Goal: Task Accomplishment & Management: Use online tool/utility

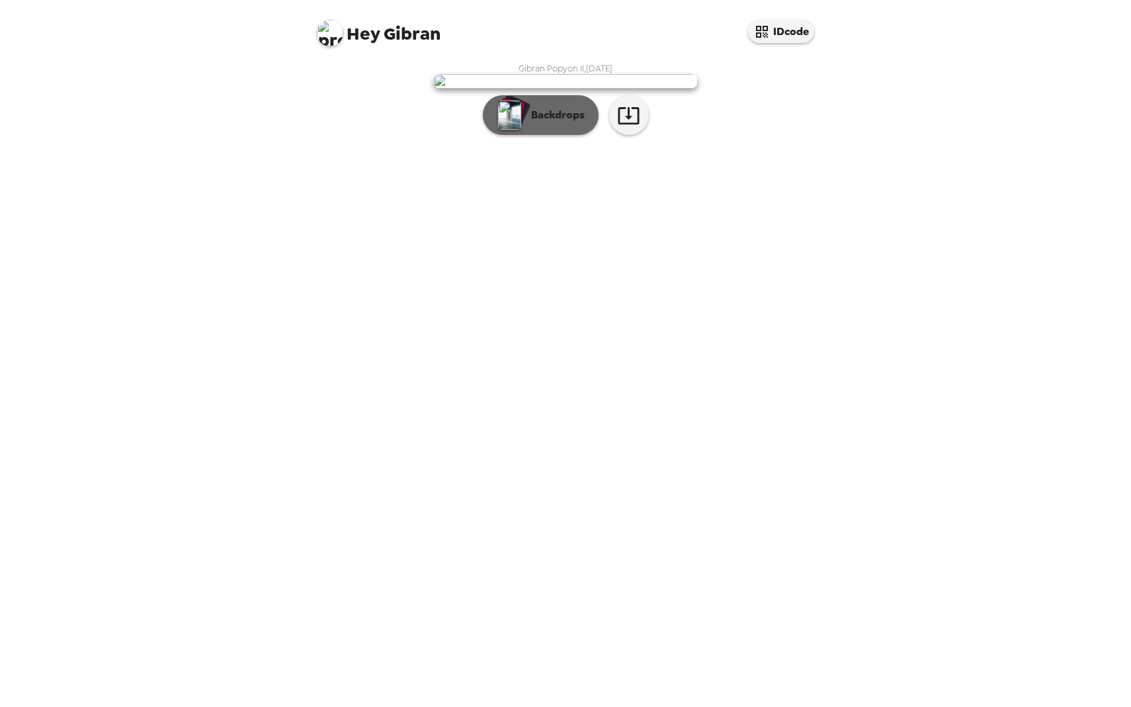
click at [545, 123] on p "Backdrops" at bounding box center [554, 115] width 60 height 16
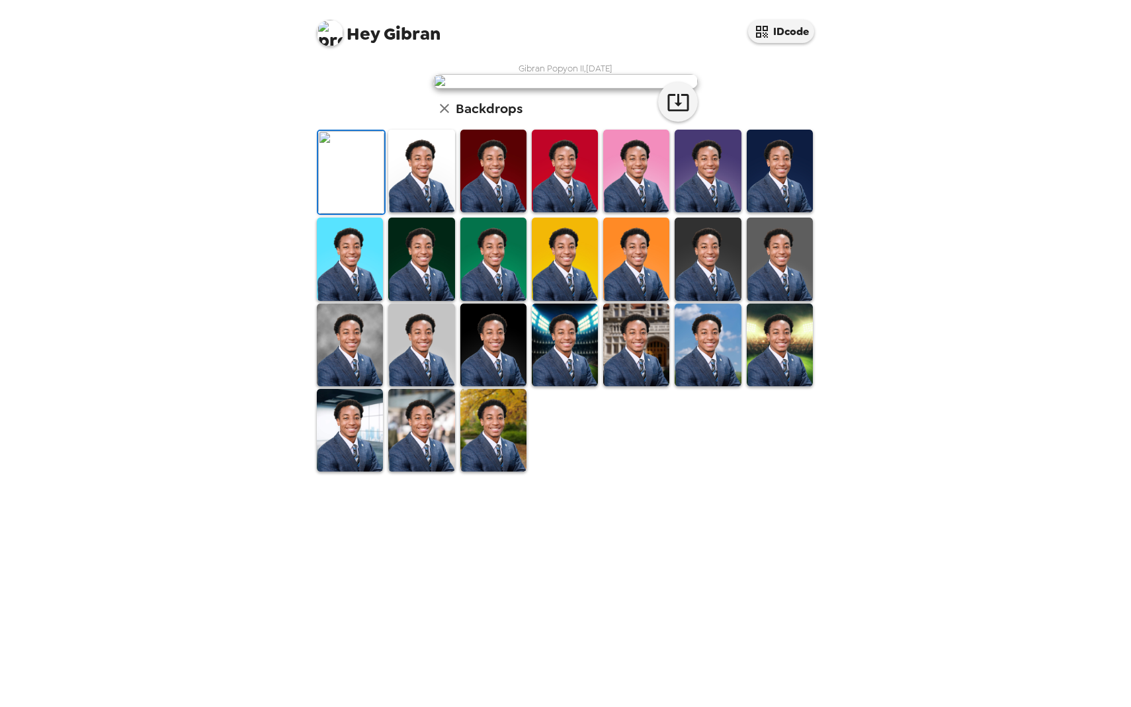
click at [424, 212] on img at bounding box center [421, 171] width 66 height 83
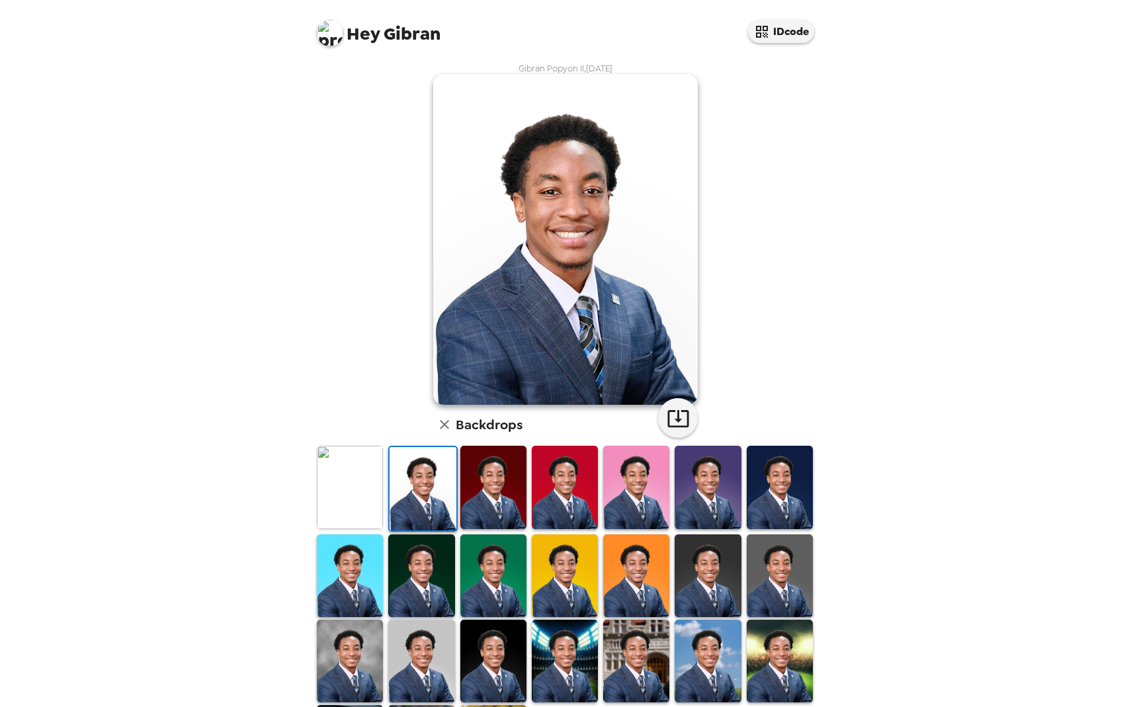
click at [510, 503] on img at bounding box center [493, 487] width 66 height 83
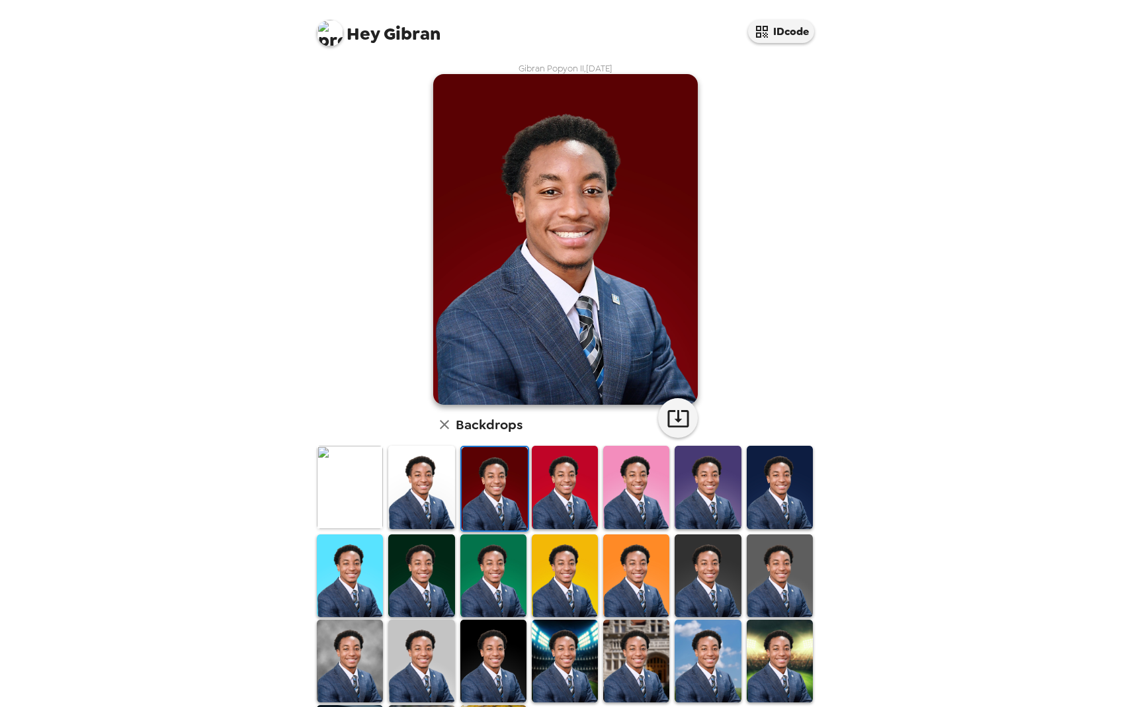
click at [383, 506] on div at bounding box center [349, 488] width 71 height 88
click at [366, 495] on img at bounding box center [350, 487] width 66 height 83
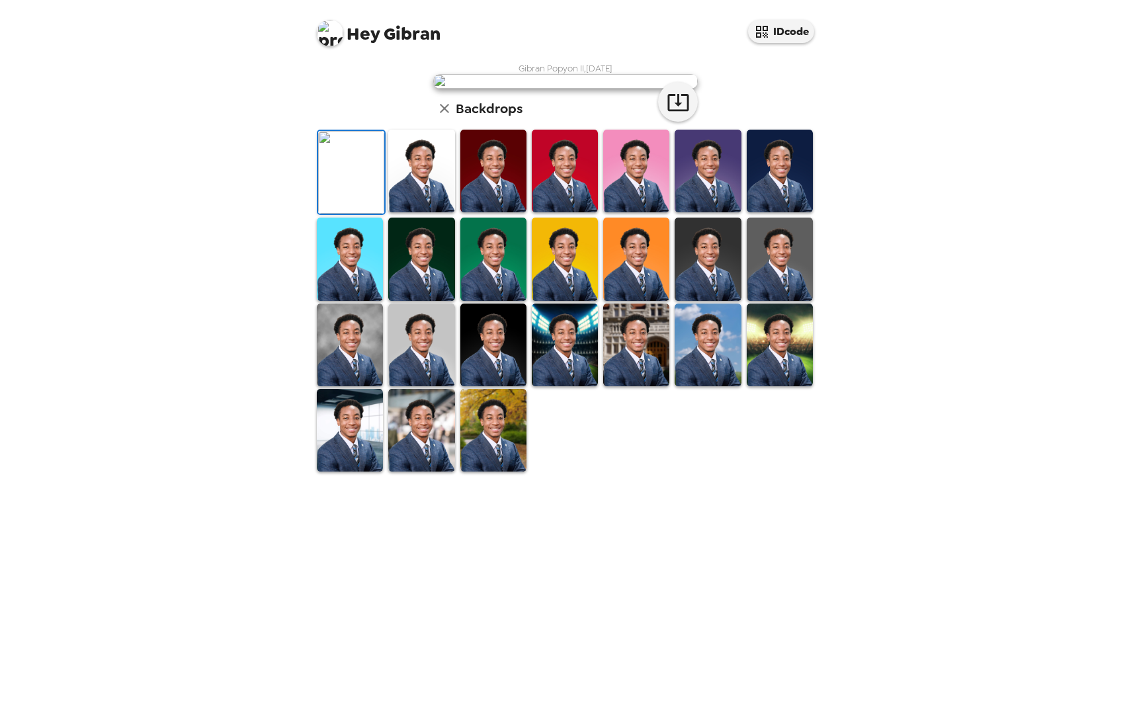
click at [494, 212] on img at bounding box center [493, 171] width 66 height 83
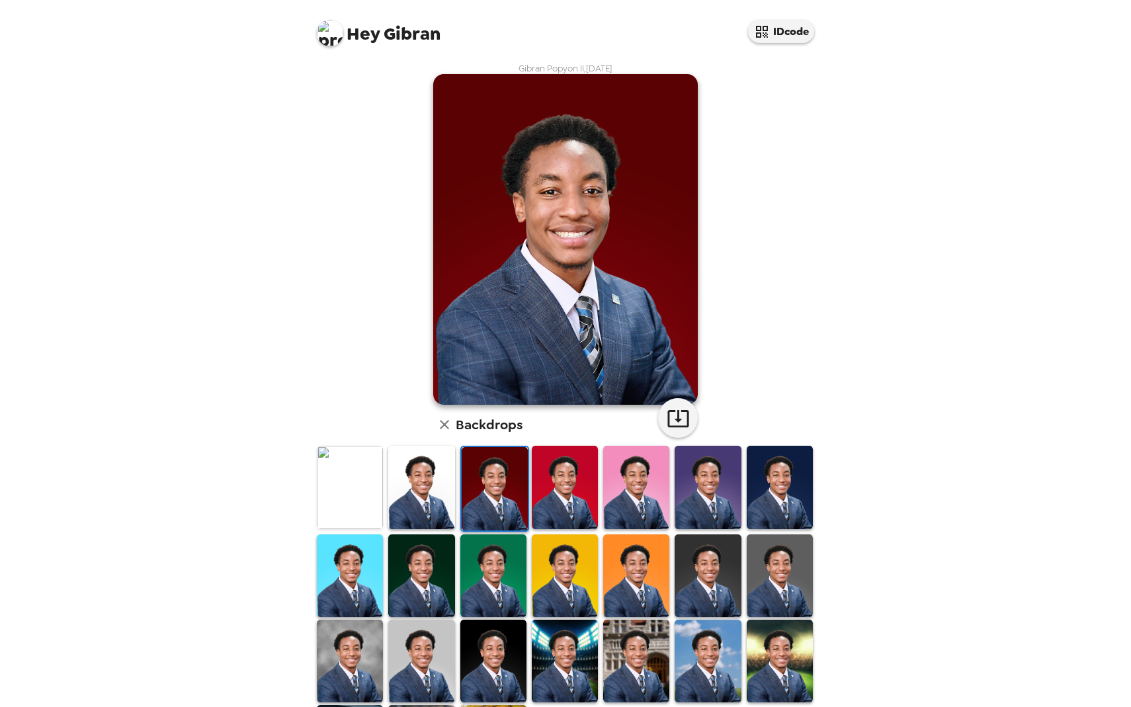
click at [346, 503] on img at bounding box center [350, 487] width 66 height 83
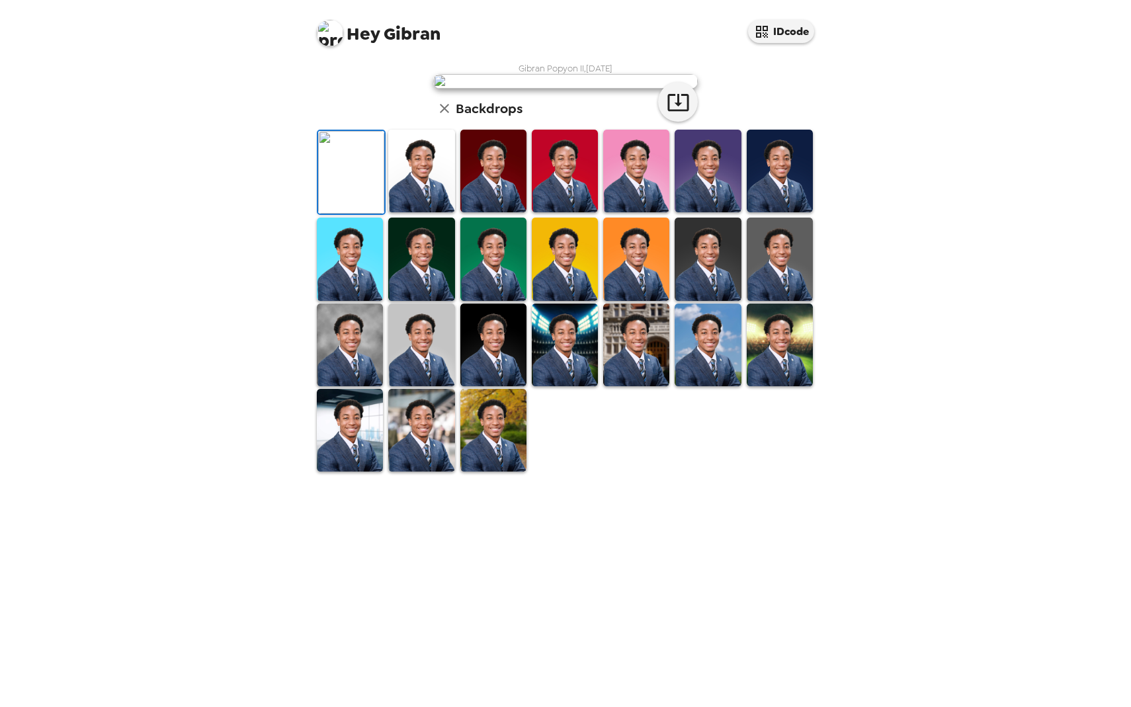
scroll to position [32, 0]
click at [626, 386] on img at bounding box center [636, 344] width 66 height 83
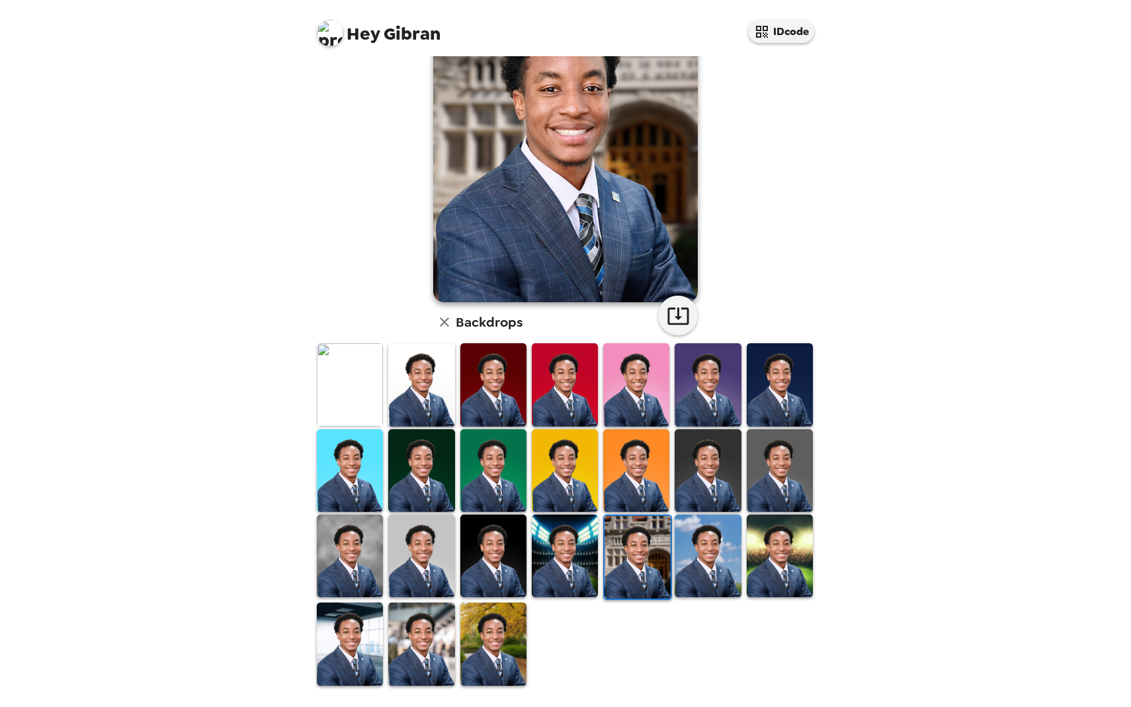
scroll to position [102, 0]
click at [450, 329] on icon "button" at bounding box center [444, 322] width 16 height 16
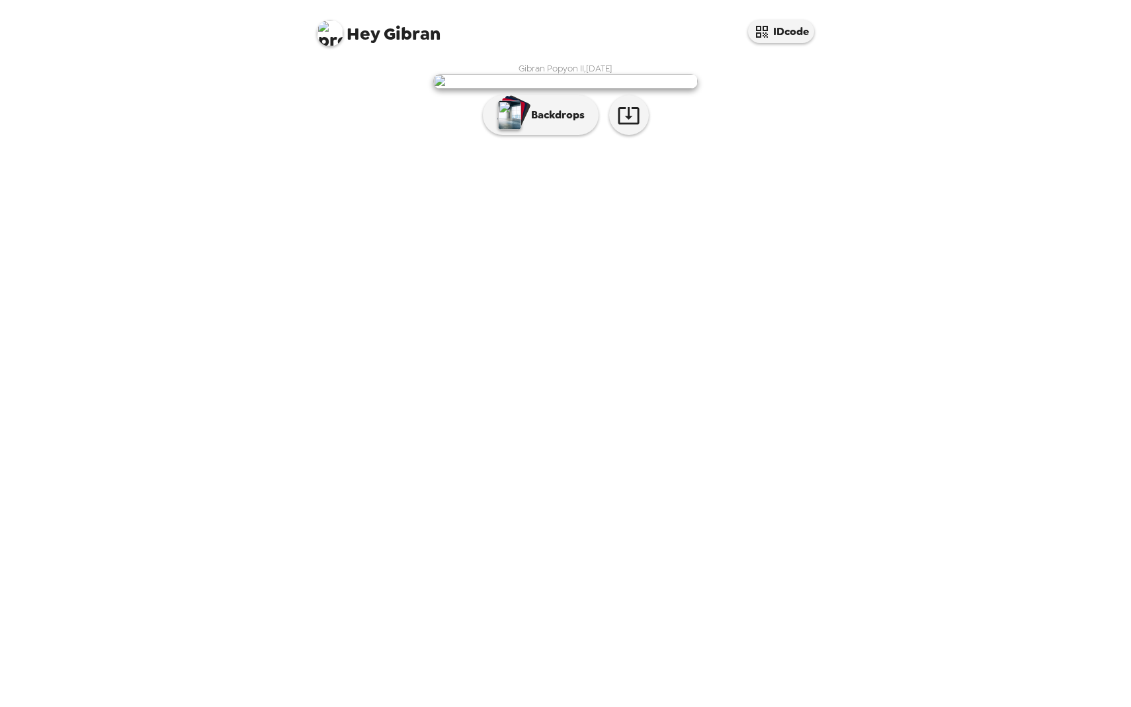
scroll to position [0, 0]
click at [627, 127] on icon "button" at bounding box center [628, 115] width 23 height 23
